Goal: Find specific page/section: Find specific page/section

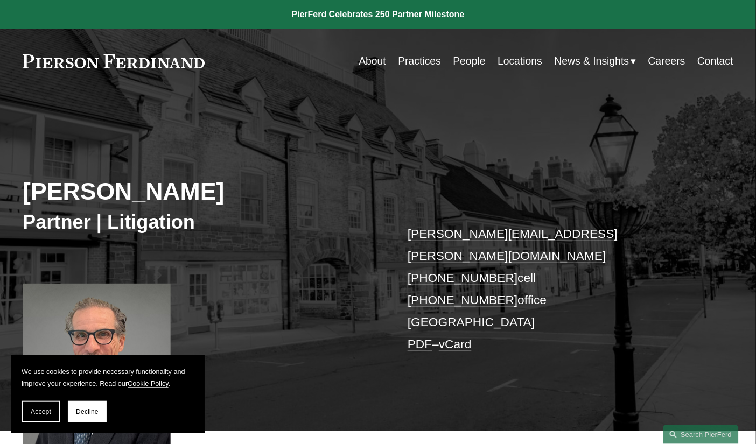
click at [416, 337] on link "PDF" at bounding box center [420, 344] width 24 height 14
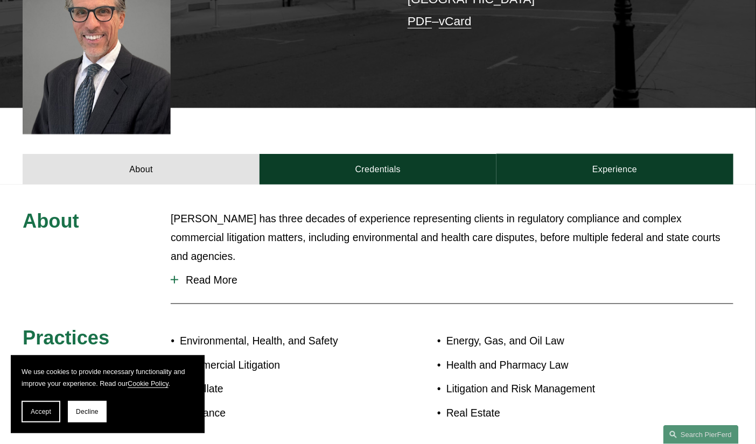
scroll to position [549, 0]
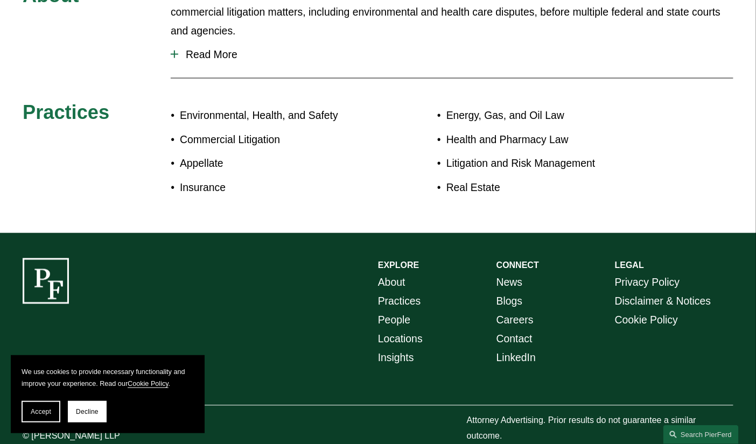
click at [401, 330] on link "Locations" at bounding box center [400, 339] width 45 height 19
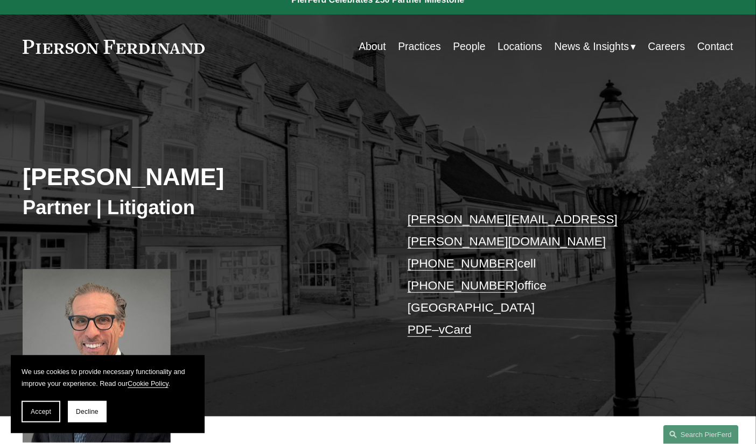
scroll to position [0, 0]
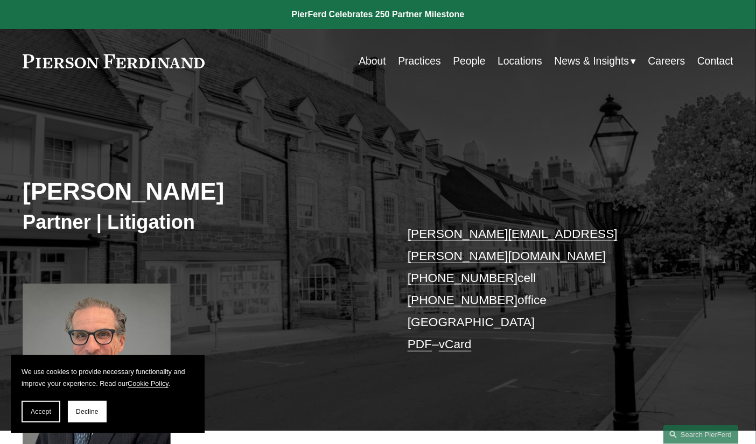
click at [511, 60] on link "Locations" at bounding box center [520, 61] width 45 height 21
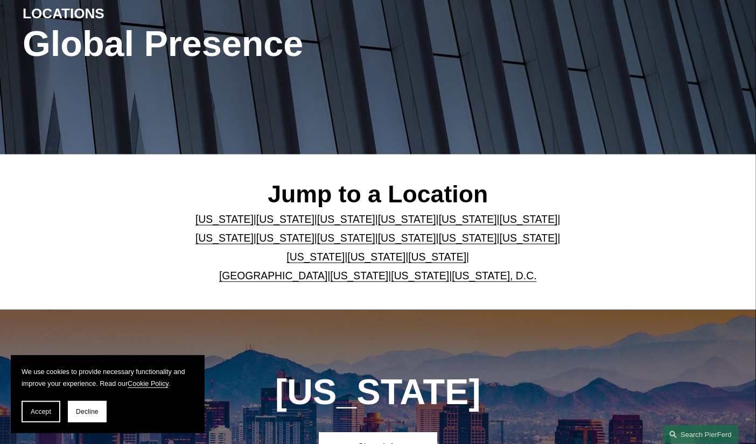
scroll to position [162, 0]
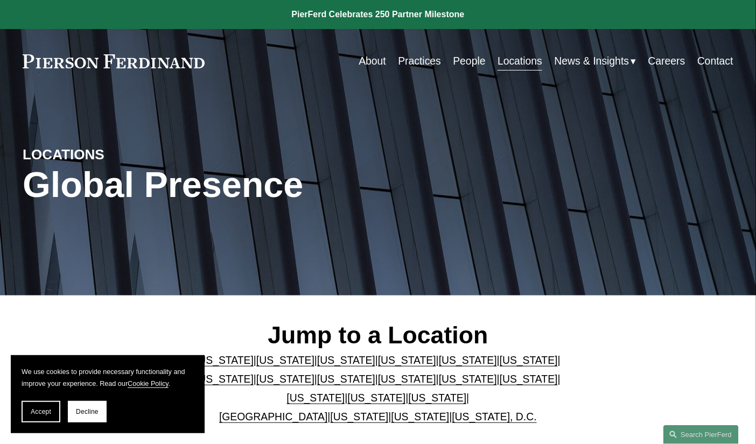
click at [378, 385] on link "[US_STATE]" at bounding box center [407, 379] width 58 height 12
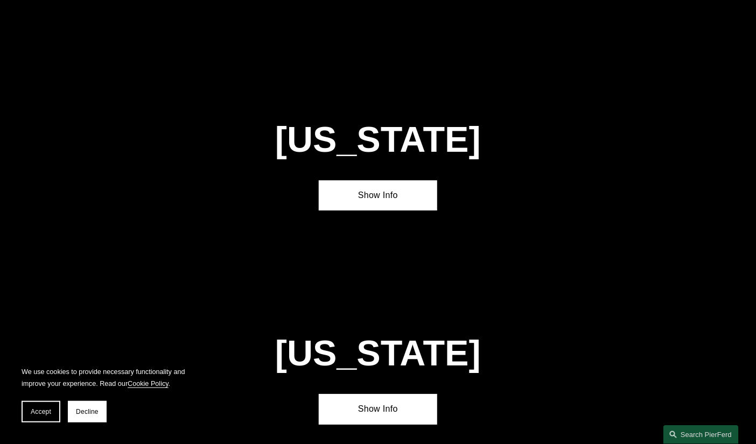
scroll to position [2400, 0]
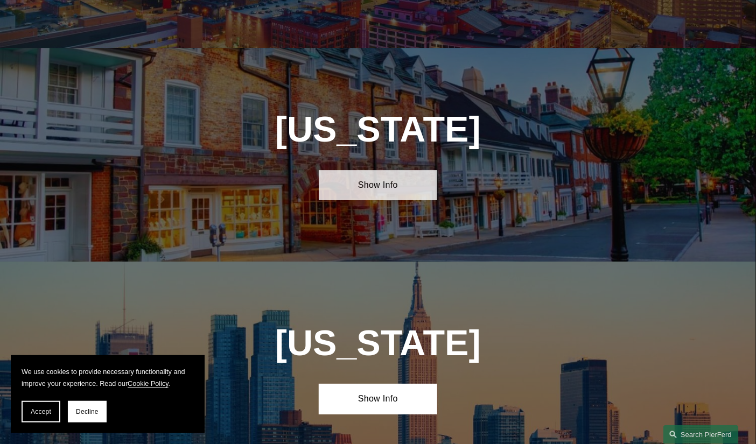
click at [374, 170] on link "Show Info" at bounding box center [378, 185] width 118 height 31
